Goal: Information Seeking & Learning: Learn about a topic

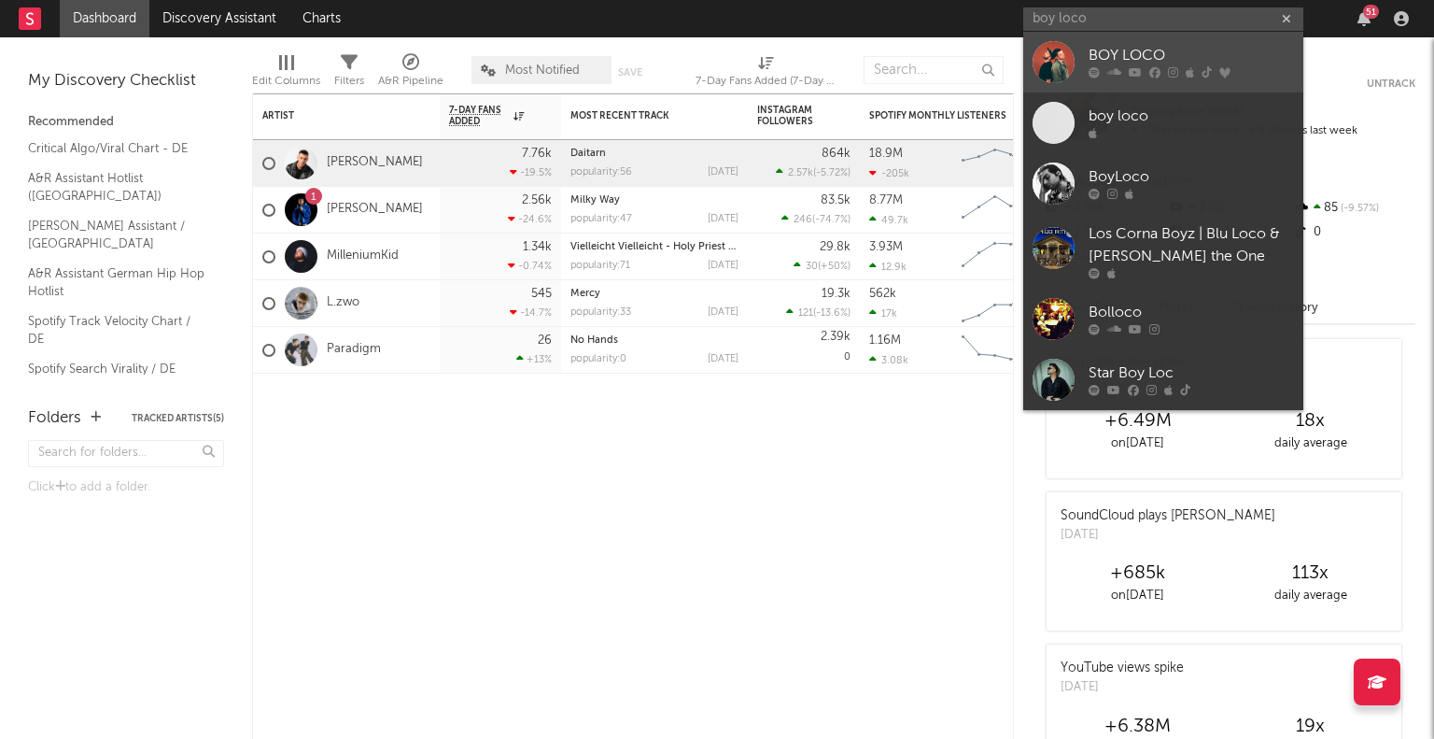
type input "boy loco"
click at [1136, 54] on div "BOY LOCO" at bounding box center [1191, 56] width 205 height 22
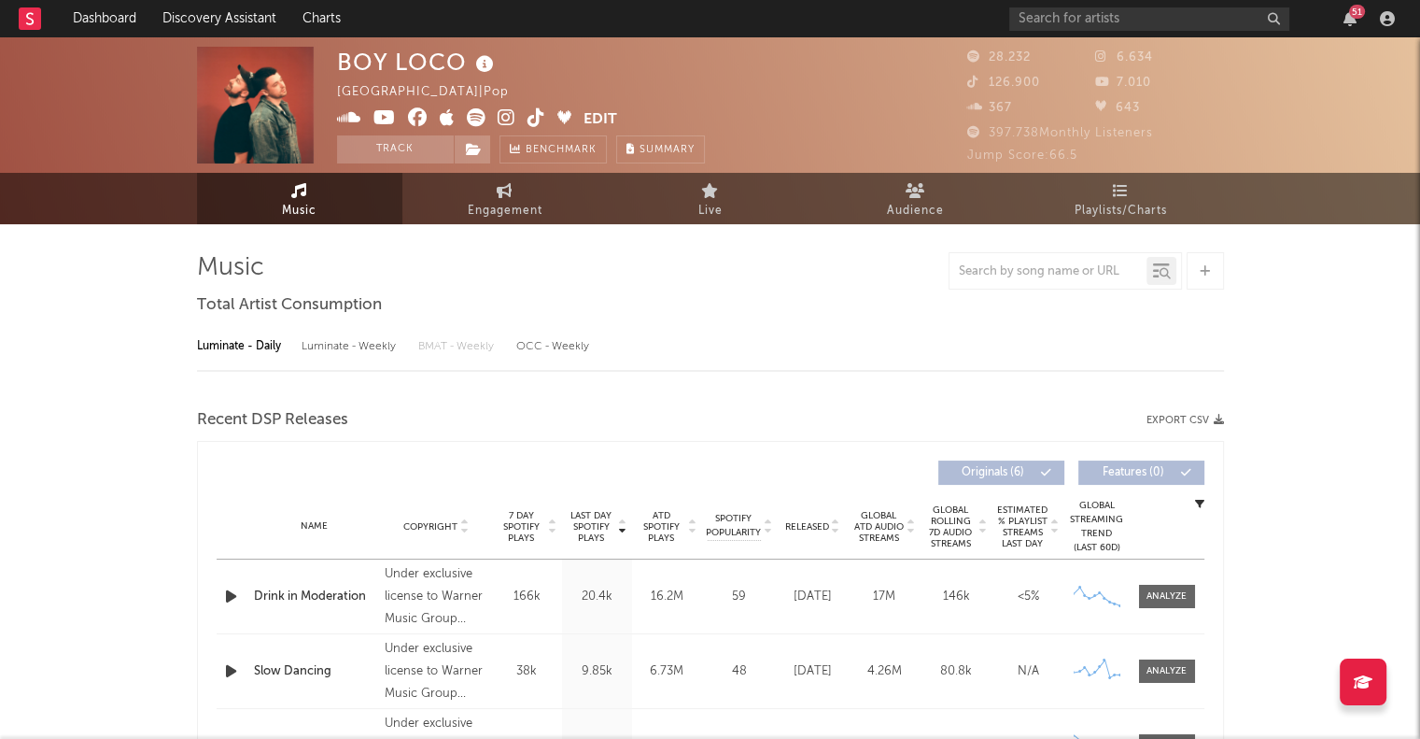
select select "6m"
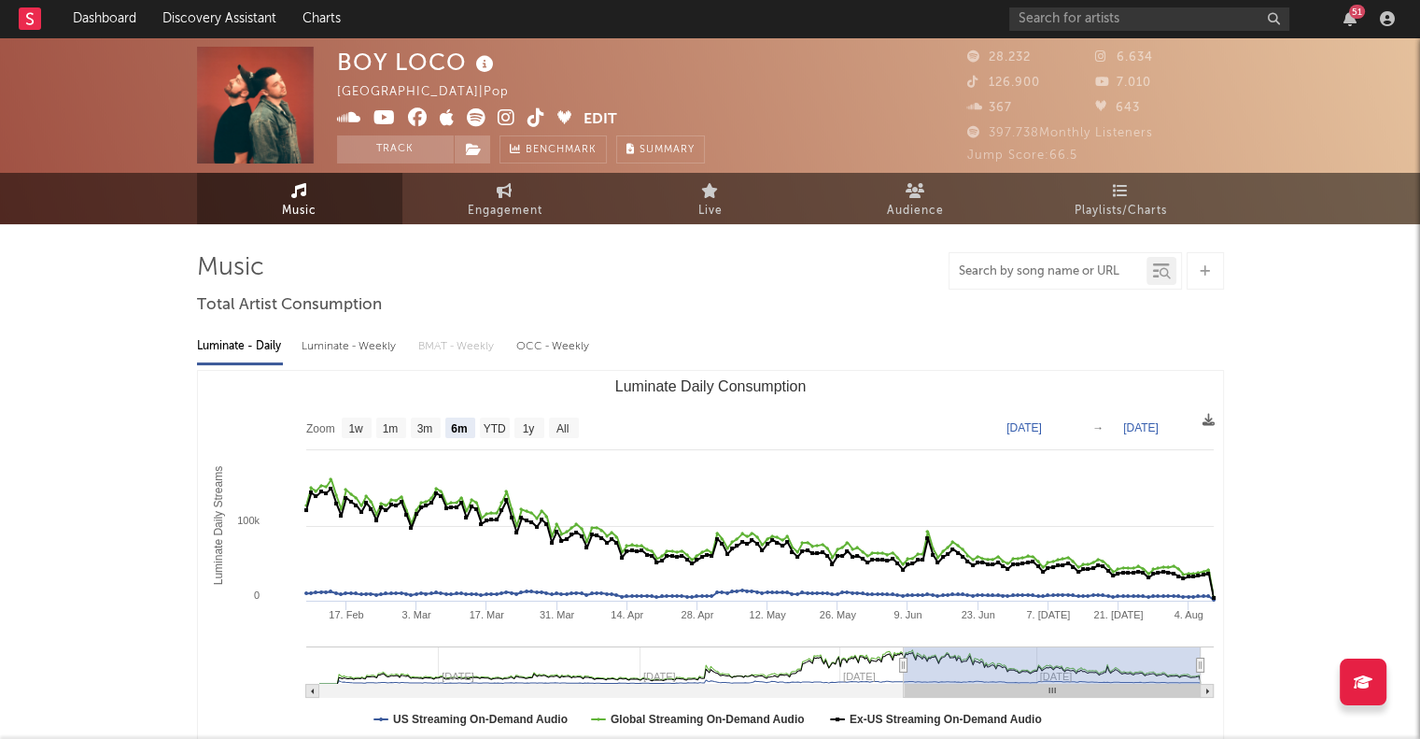
click at [1031, 270] on input "text" at bounding box center [1048, 271] width 197 height 15
type input "h"
type input "d"
type input "herons"
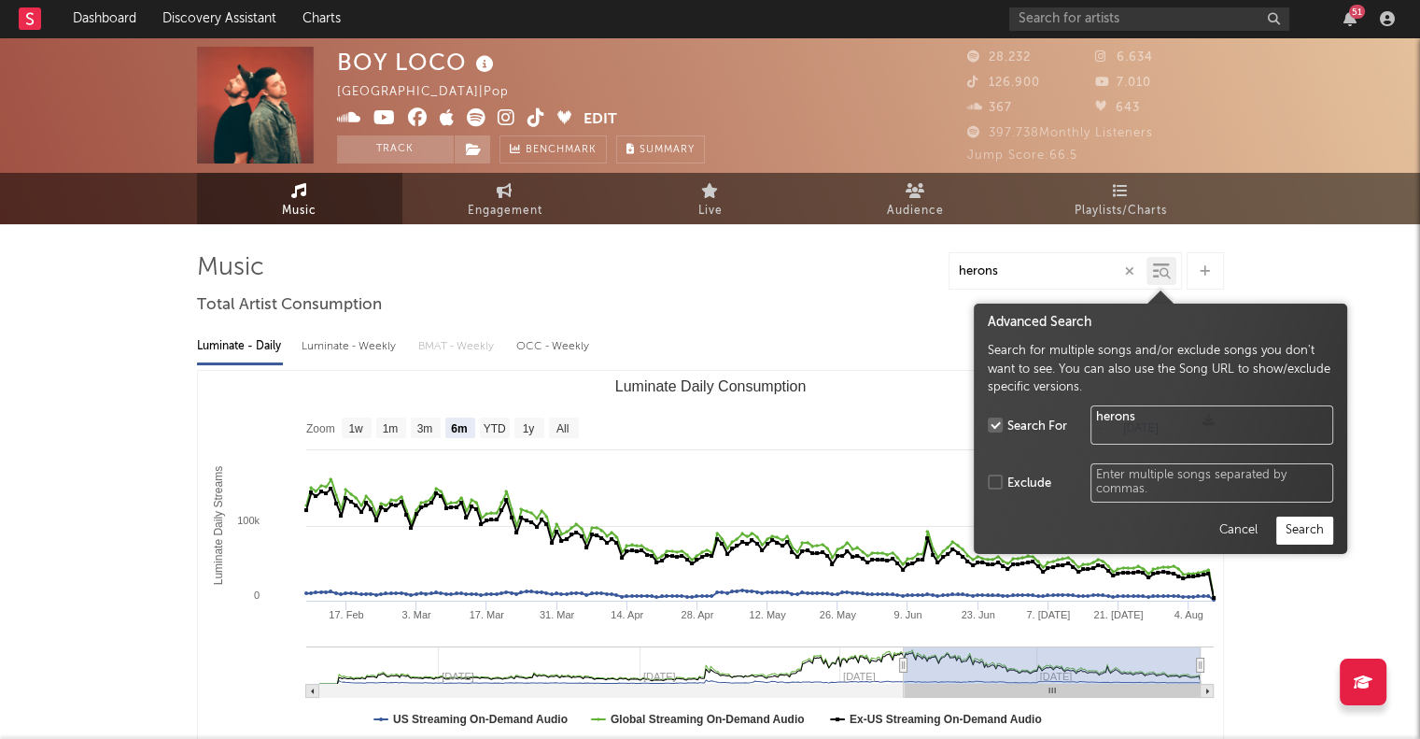
click at [1160, 272] on icon at bounding box center [1165, 273] width 11 height 11
click at [1303, 524] on button "Search" at bounding box center [1304, 530] width 57 height 28
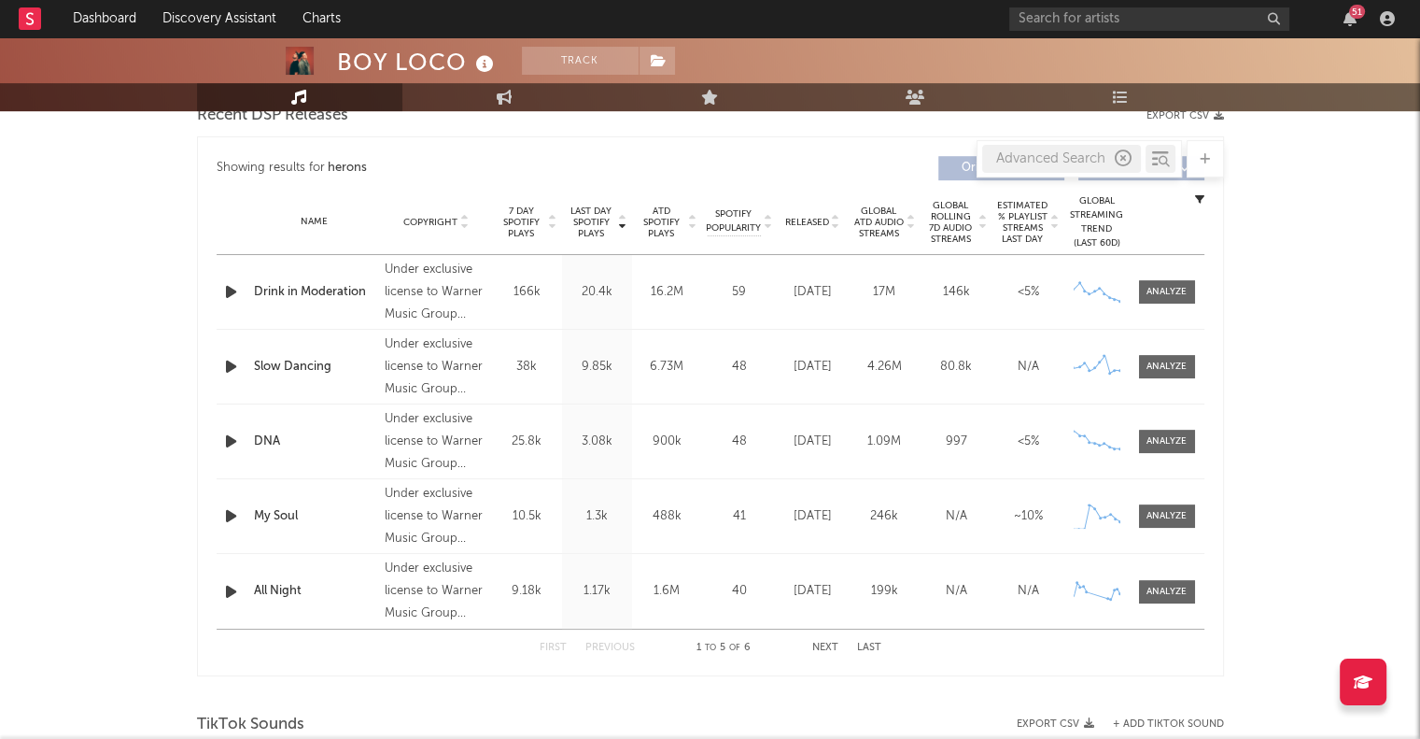
scroll to position [679, 0]
